Goal: Information Seeking & Learning: Check status

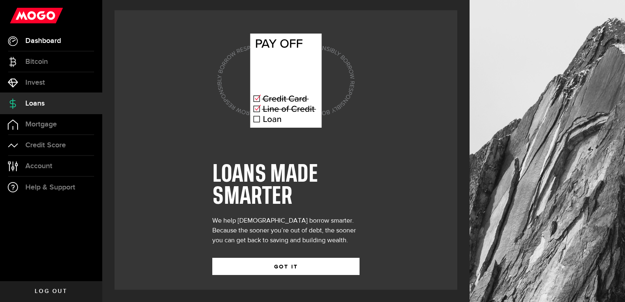
click at [52, 38] on span "Dashboard" at bounding box center [43, 40] width 36 height 7
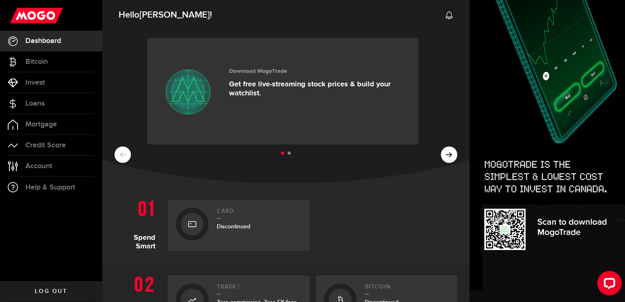
click at [441, 155] on ul at bounding box center [286, 153] width 343 height 11
click at [30, 81] on span "Invest" at bounding box center [35, 82] width 20 height 7
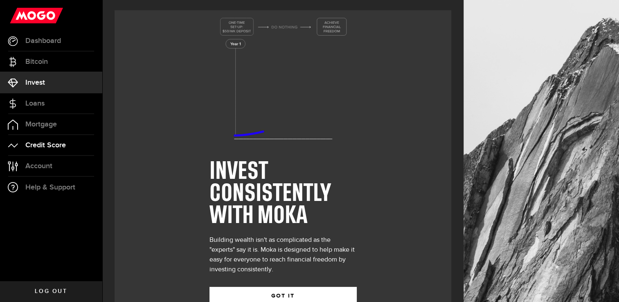
click at [32, 146] on span "Credit Score" at bounding box center [45, 145] width 41 height 7
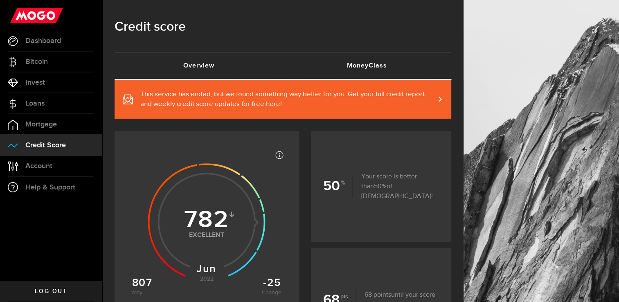
click at [345, 70] on link "MoneyClass (requires attention)" at bounding box center [367, 66] width 169 height 26
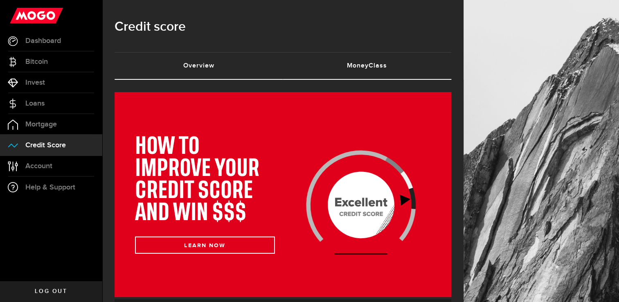
click at [212, 70] on link "Overview (requires attention)" at bounding box center [199, 66] width 169 height 26
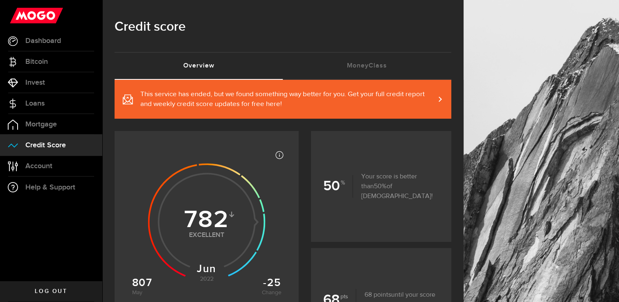
click at [198, 218] on use at bounding box center [206, 221] width 117 height 117
click at [259, 104] on span "This service has ended, but we found something way better for you. Get your ful…" at bounding box center [287, 100] width 295 height 20
